Goal: Information Seeking & Learning: Learn about a topic

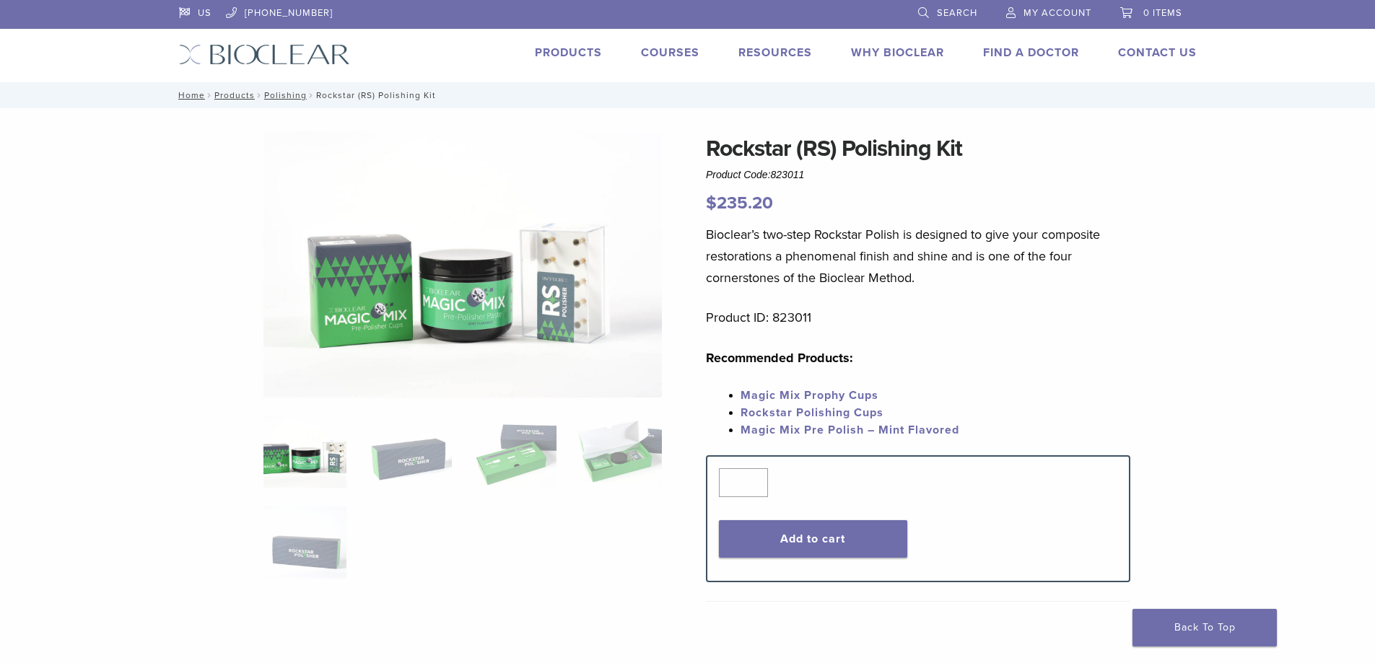
click at [581, 300] on img at bounding box center [462, 264] width 398 height 266
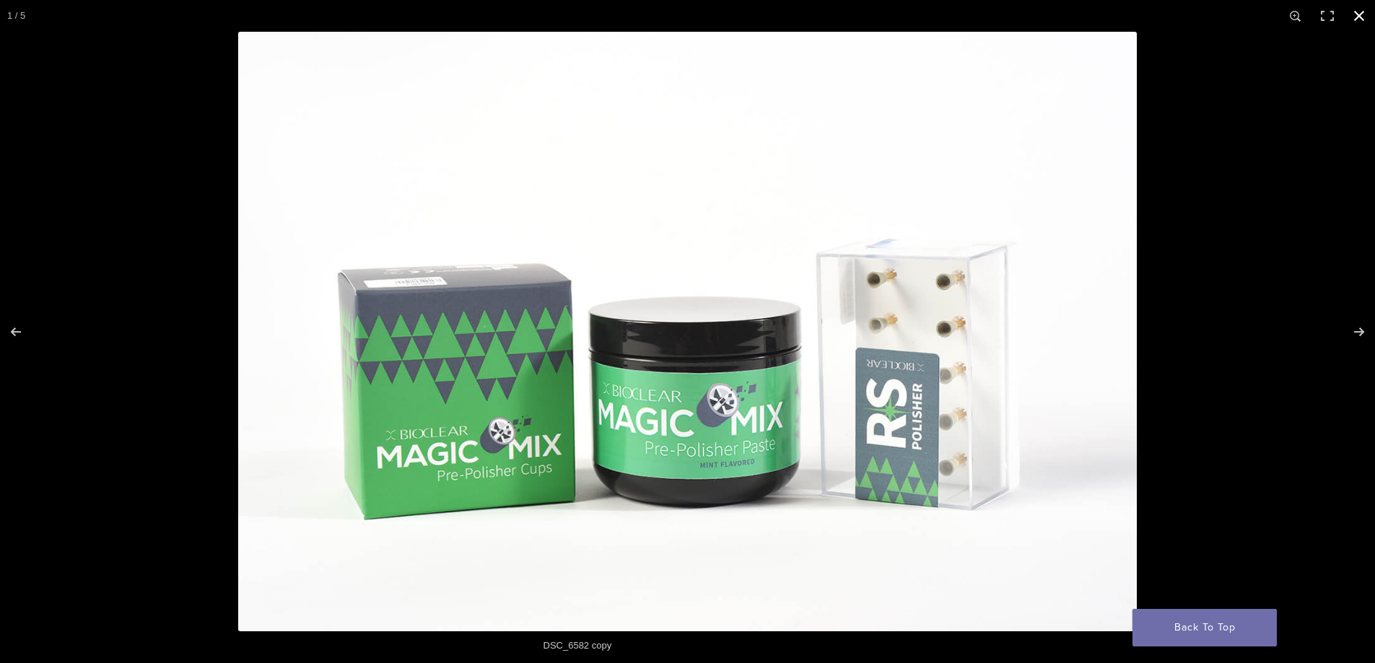
click at [1363, 12] on button "Close (Esc)" at bounding box center [1359, 16] width 32 height 32
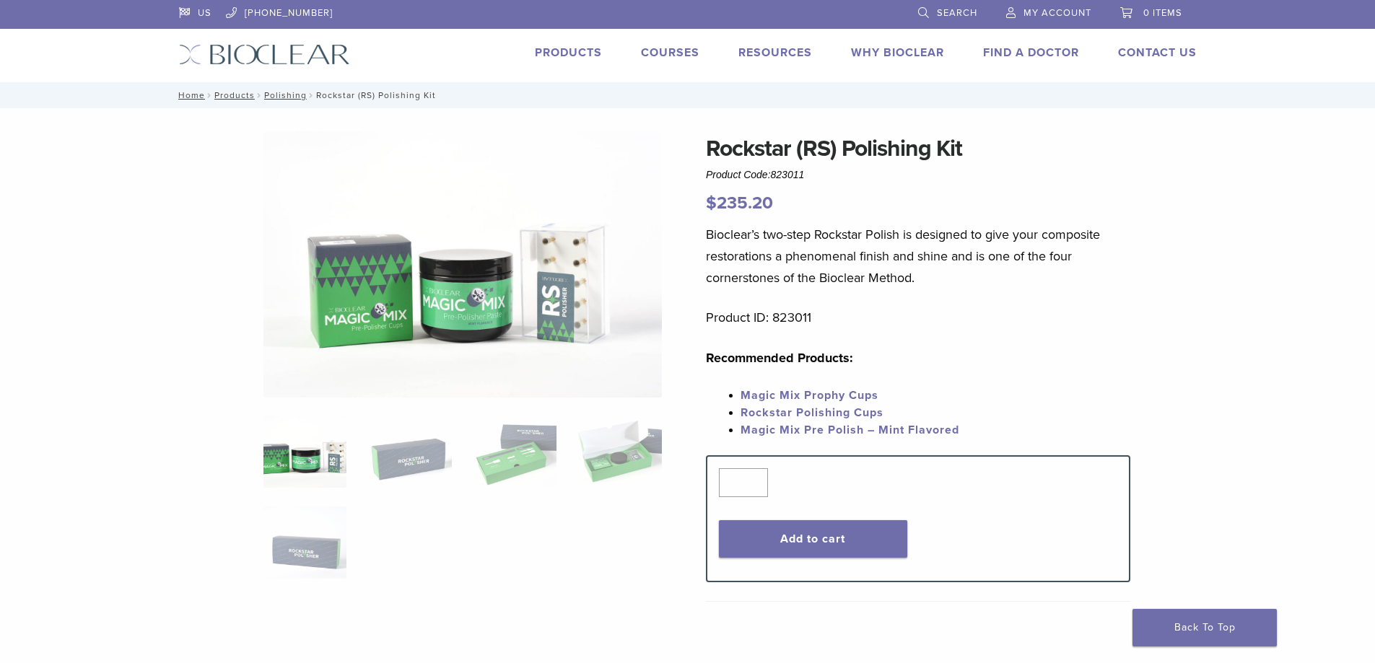
click at [789, 410] on link "Rockstar Polishing Cups" at bounding box center [811, 413] width 143 height 14
click at [382, 270] on img at bounding box center [462, 264] width 398 height 266
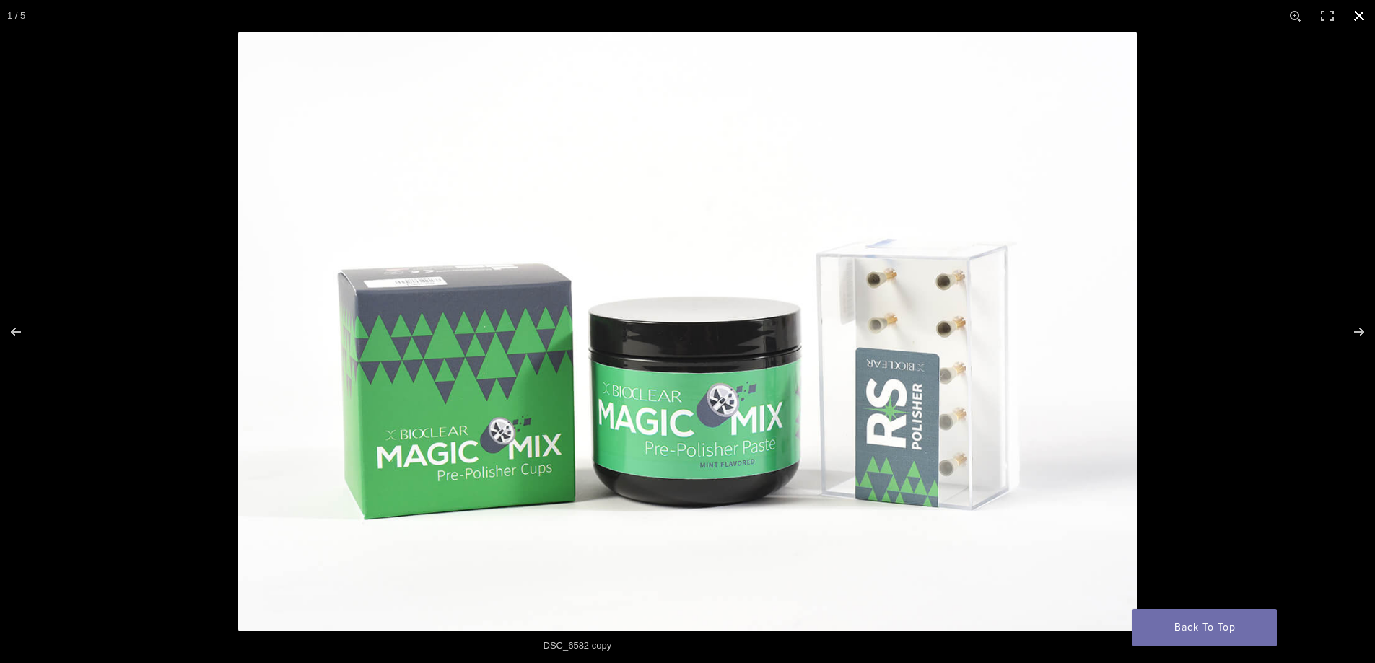
click at [1356, 17] on button "Close (Esc)" at bounding box center [1359, 16] width 32 height 32
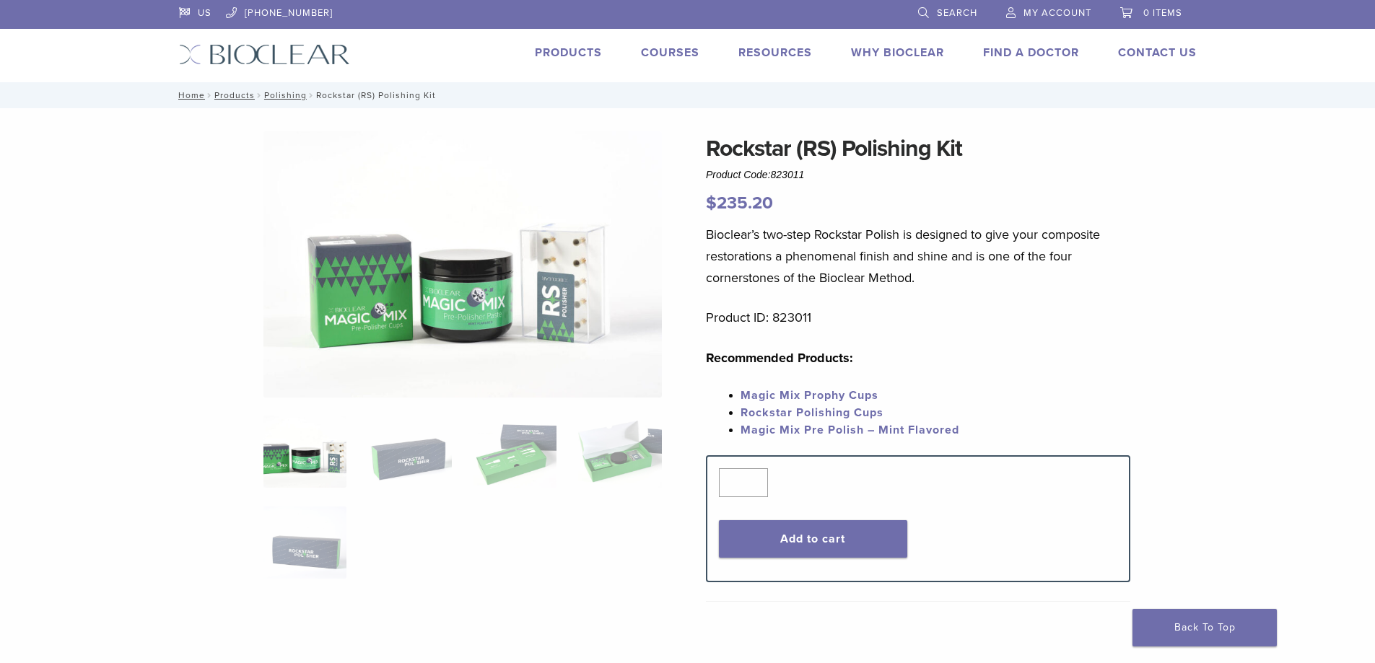
click at [819, 426] on link "Magic Mix Pre Polish – Mint Flavored" at bounding box center [849, 430] width 219 height 14
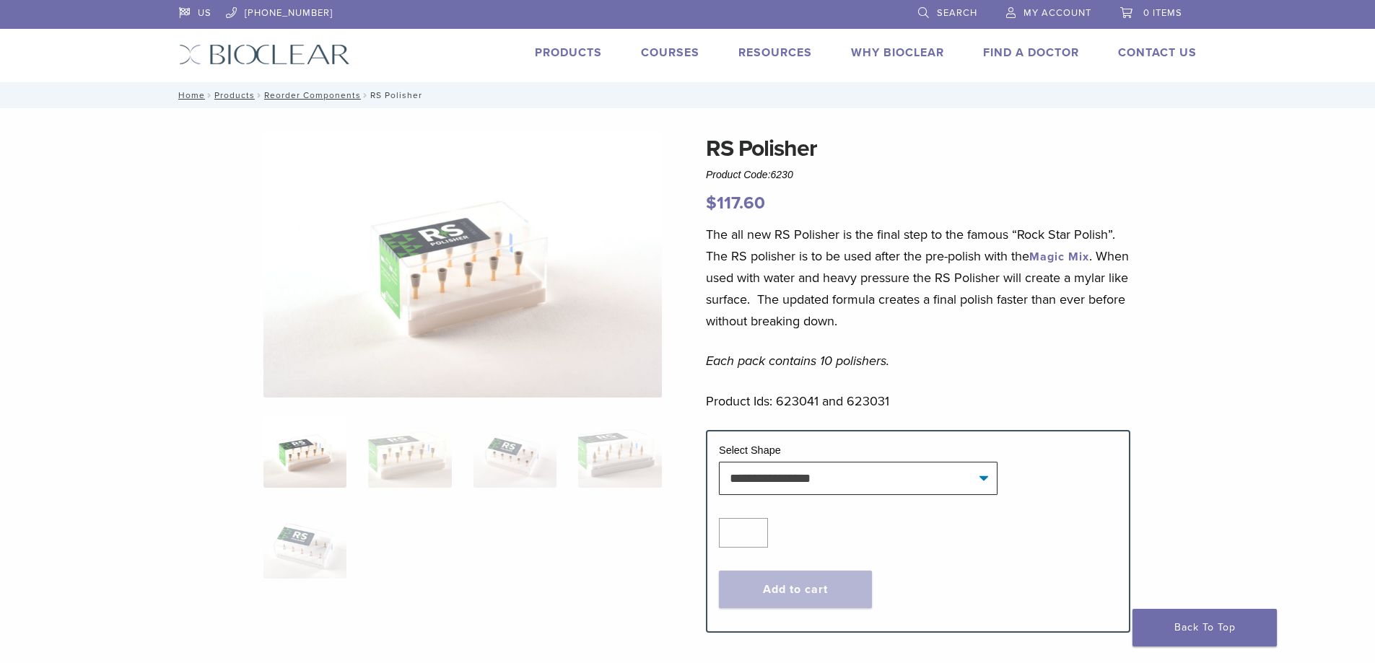
click at [452, 274] on img at bounding box center [462, 264] width 398 height 266
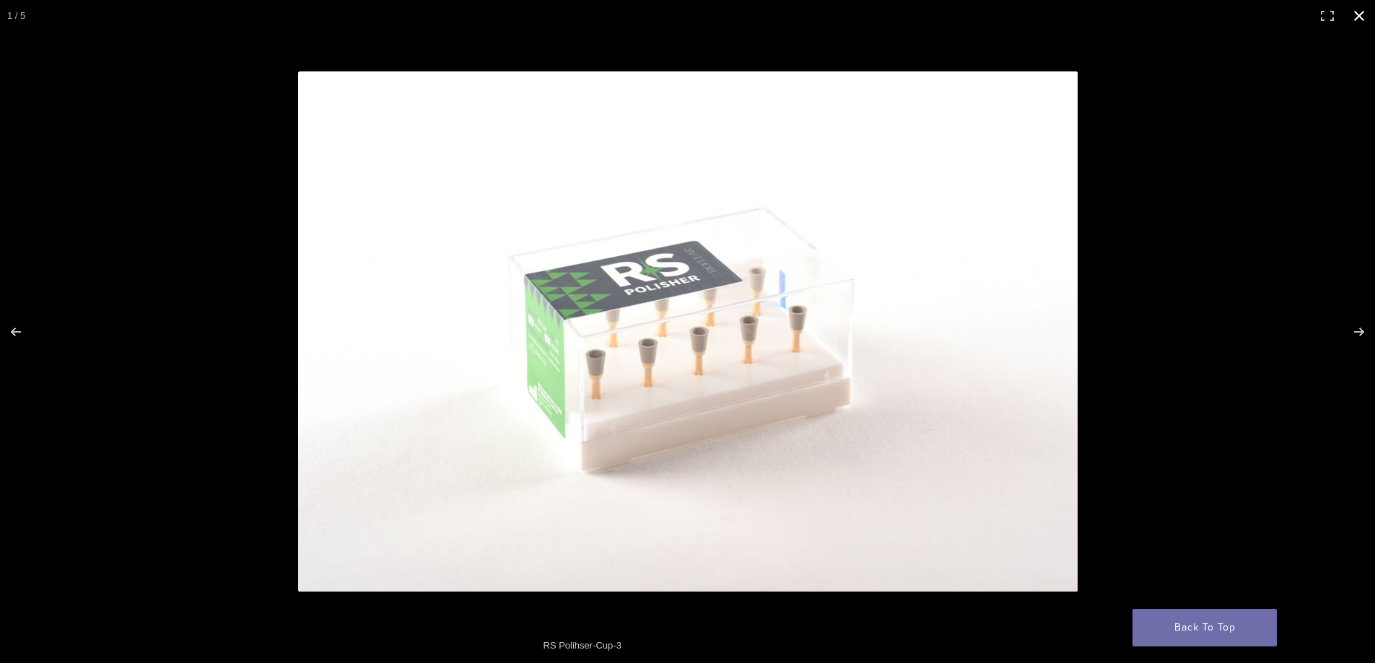
click at [1357, 15] on button "Close (Esc)" at bounding box center [1359, 16] width 32 height 32
